Goal: Task Accomplishment & Management: Use online tool/utility

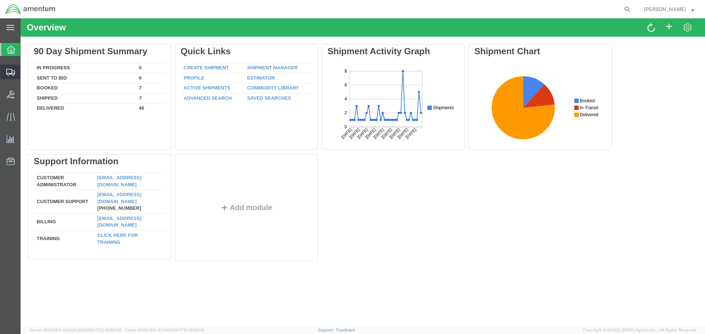
click at [0, 0] on span "Shipment Manager" at bounding box center [0, 0] width 0 height 0
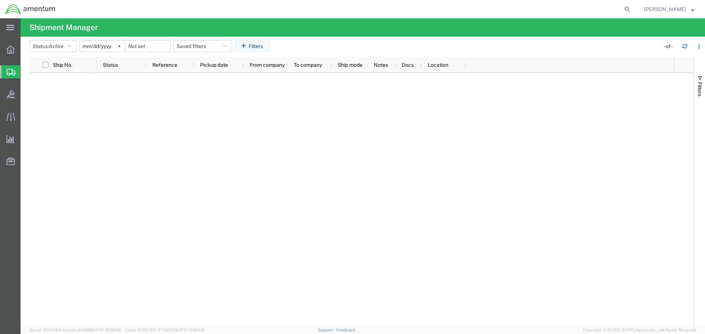
click at [0, 0] on span "Shipment Manager" at bounding box center [0, 0] width 0 height 0
click at [687, 47] on button "button" at bounding box center [685, 46] width 12 height 12
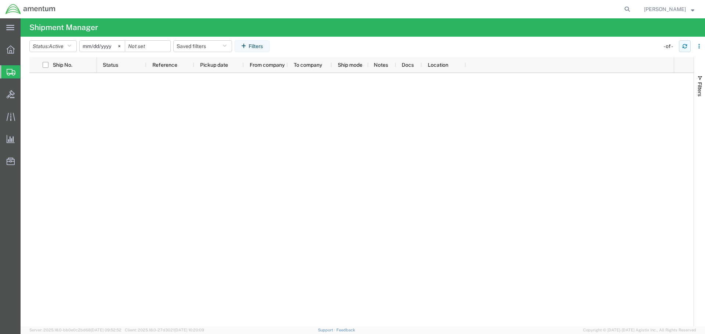
click at [687, 47] on button "button" at bounding box center [685, 46] width 12 height 12
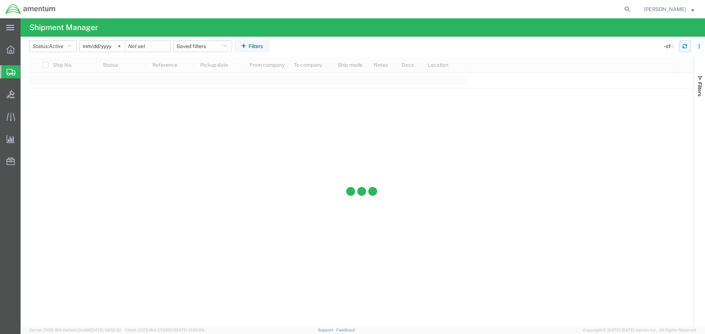
click at [687, 47] on button "button" at bounding box center [685, 46] width 12 height 12
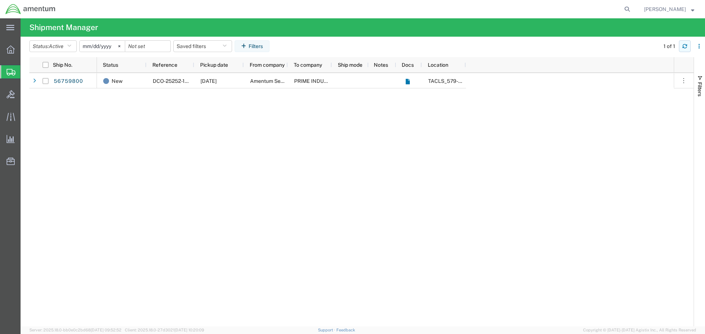
click at [687, 47] on button "button" at bounding box center [685, 46] width 12 height 12
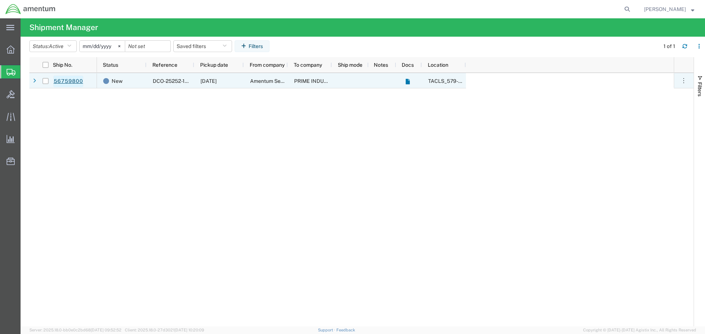
click at [72, 81] on link "56759800" at bounding box center [68, 82] width 30 height 12
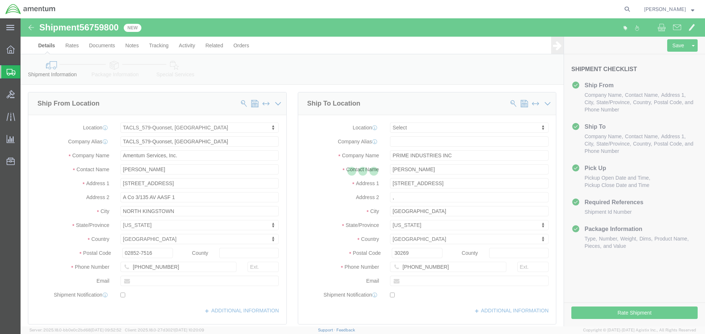
select select "42701"
select select
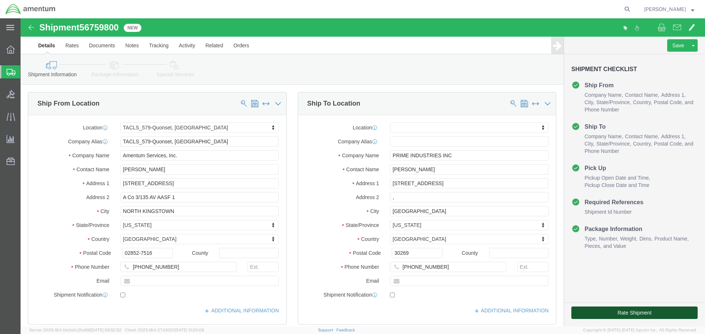
click button "Rate Shipment"
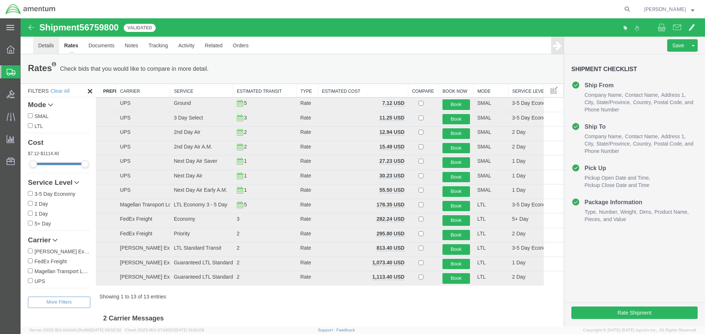
click at [41, 43] on link "Details" at bounding box center [46, 46] width 26 height 18
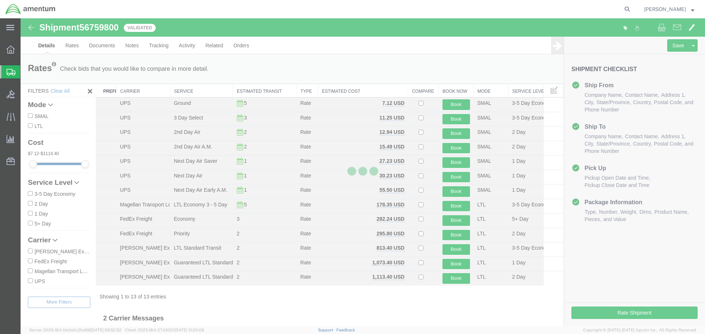
select select "42701"
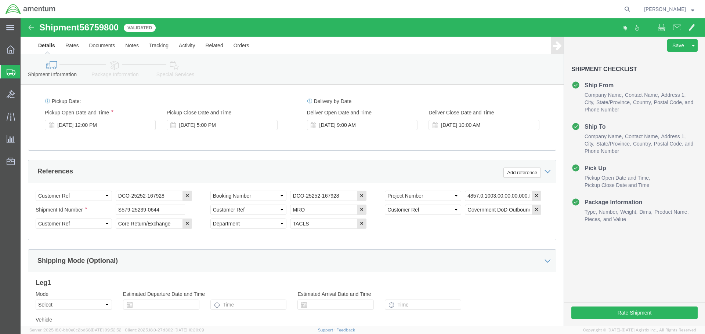
scroll to position [130, 0]
